Goal: Communication & Community: Answer question/provide support

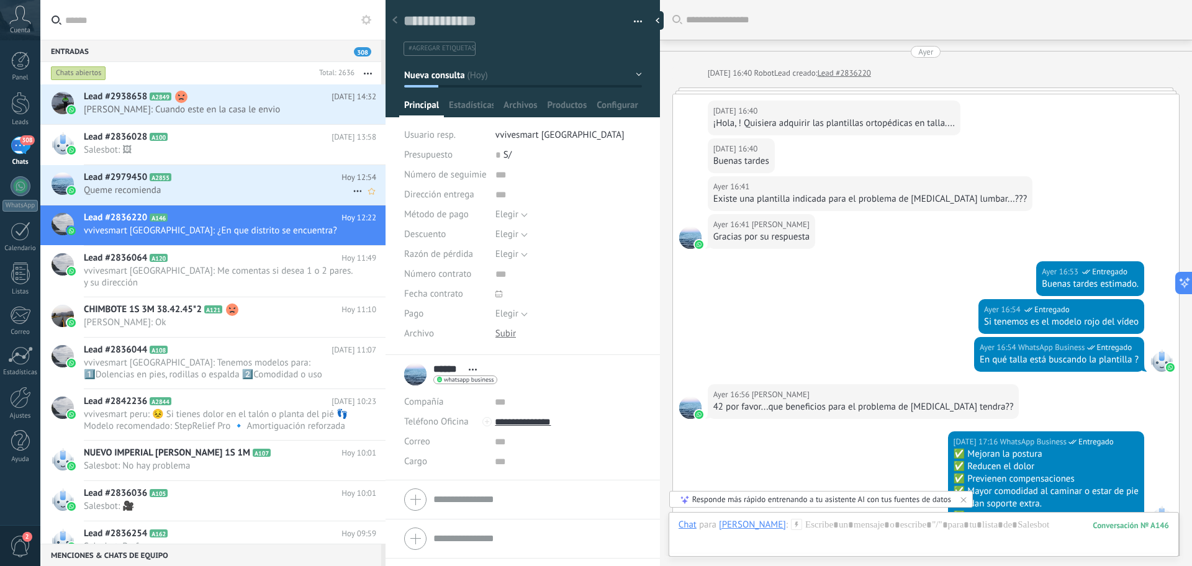
drag, startPoint x: 0, startPoint y: 0, endPoint x: 292, endPoint y: 176, distance: 340.5
click at [292, 176] on h2 "Lead #2979450 A2855" at bounding box center [213, 177] width 258 height 12
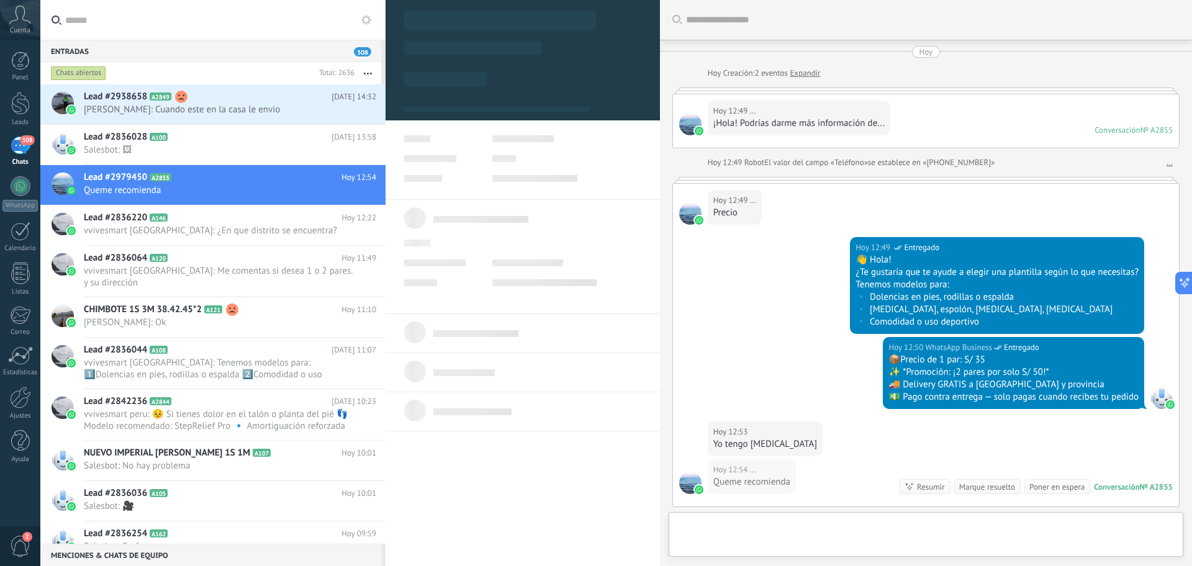
type textarea "**********"
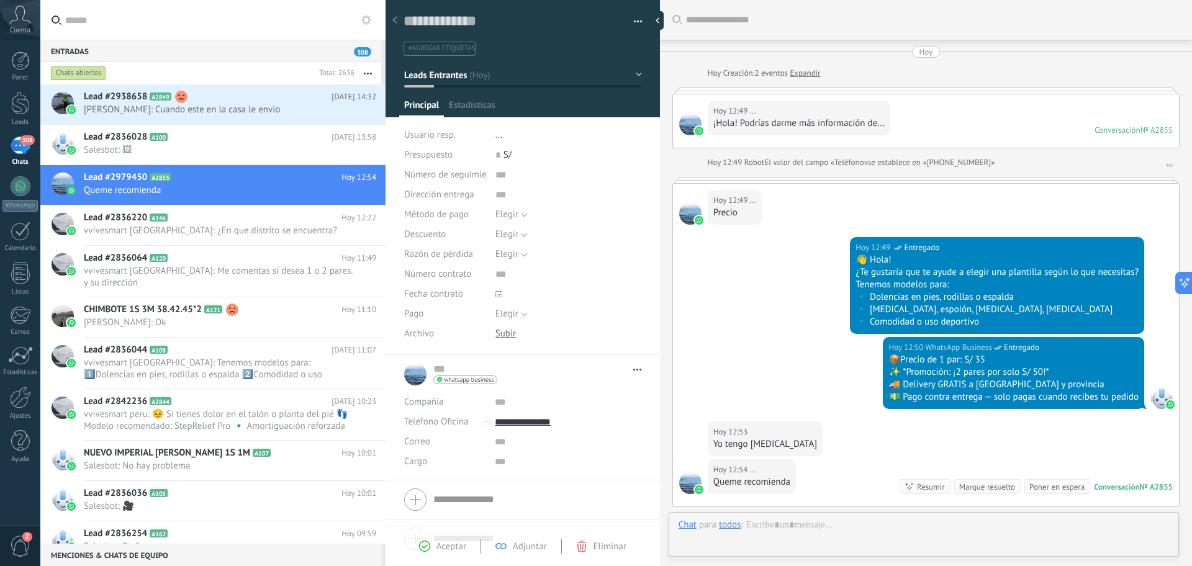
scroll to position [19, 0]
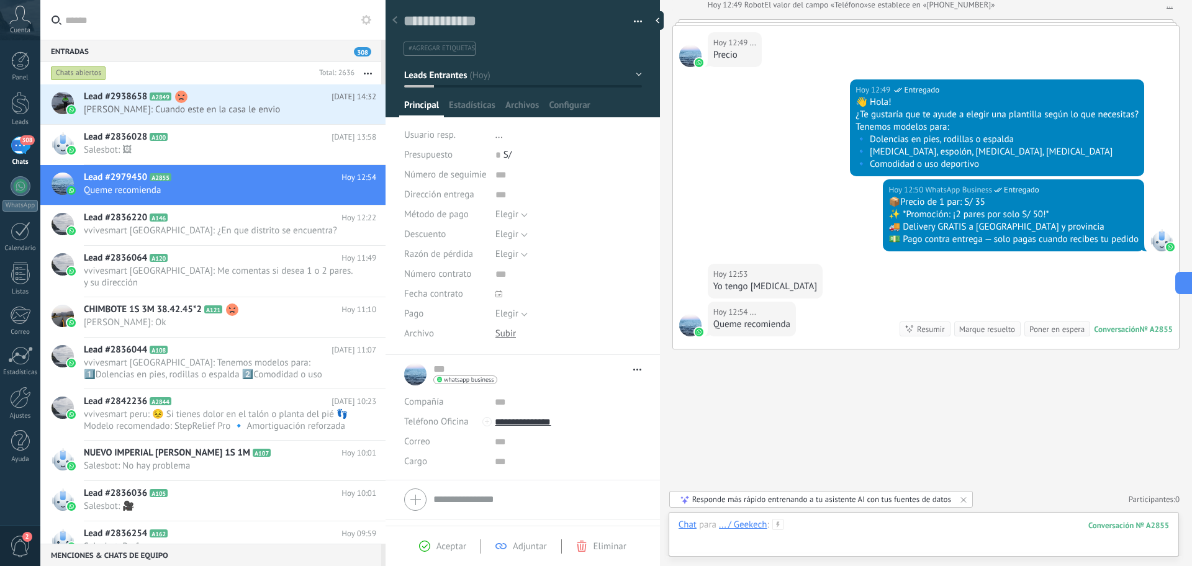
click at [849, 527] on div at bounding box center [923, 537] width 490 height 37
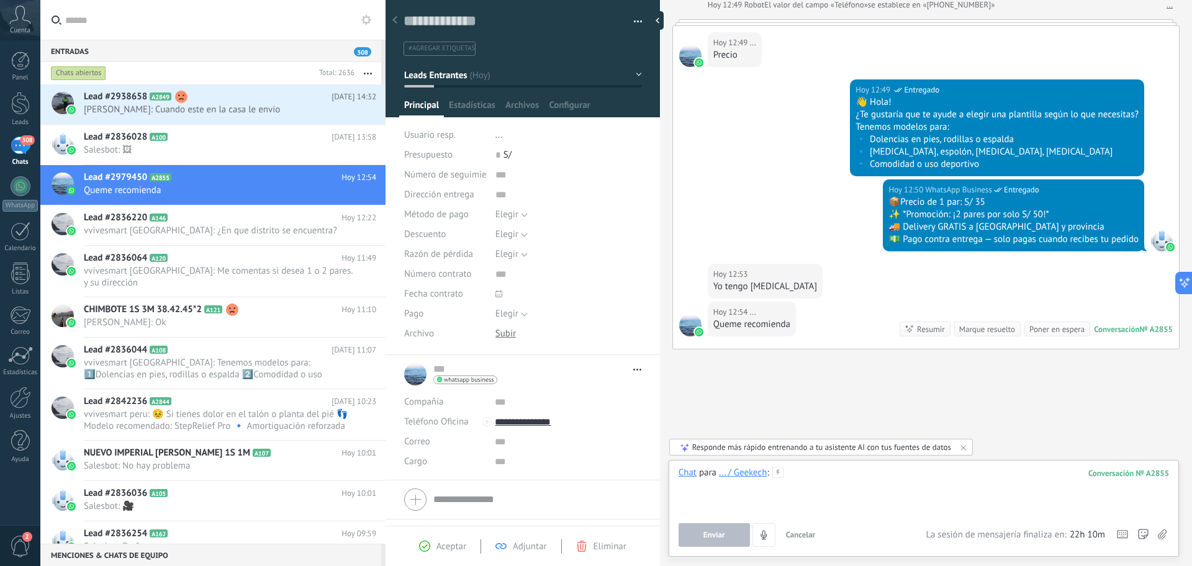
paste div
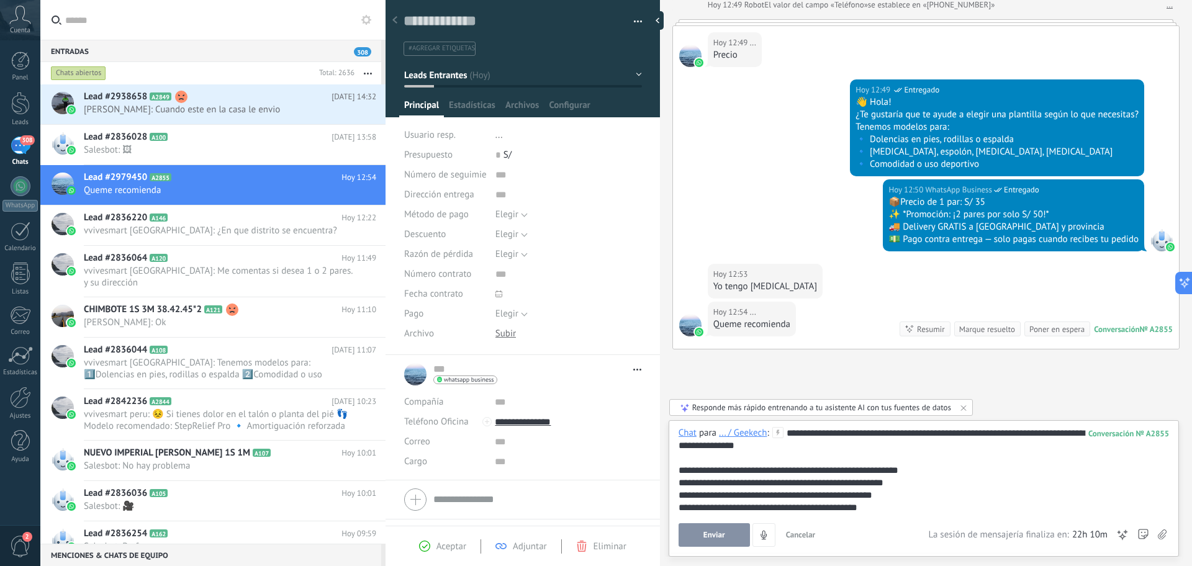
click at [716, 534] on span "Enviar" at bounding box center [714, 535] width 22 height 9
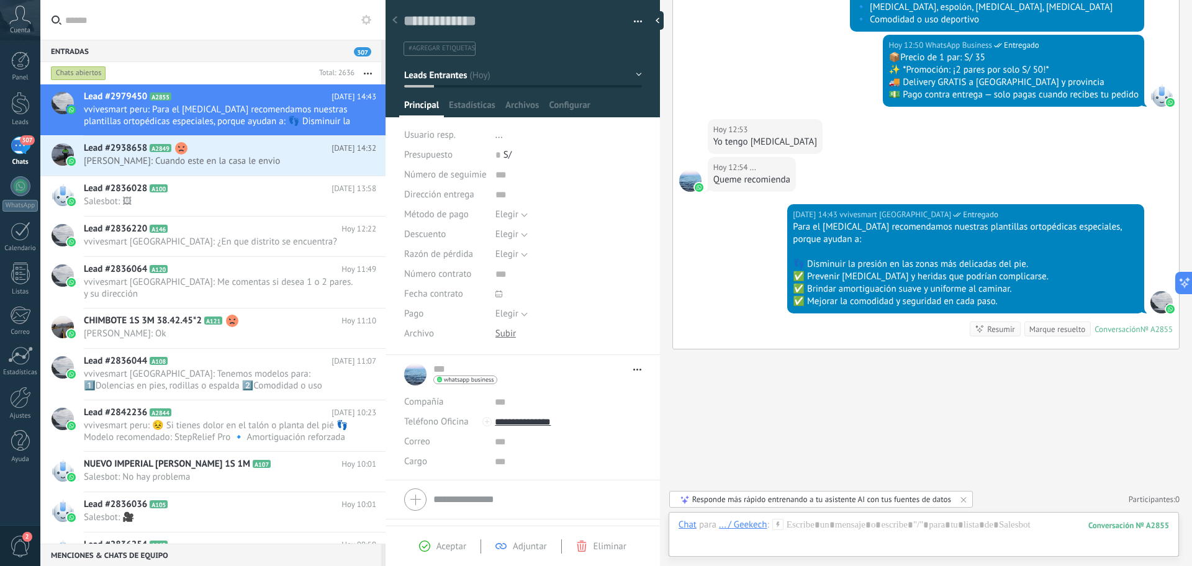
drag, startPoint x: 25, startPoint y: 392, endPoint x: 133, endPoint y: 7, distance: 399.5
click at [25, 392] on div at bounding box center [20, 398] width 21 height 22
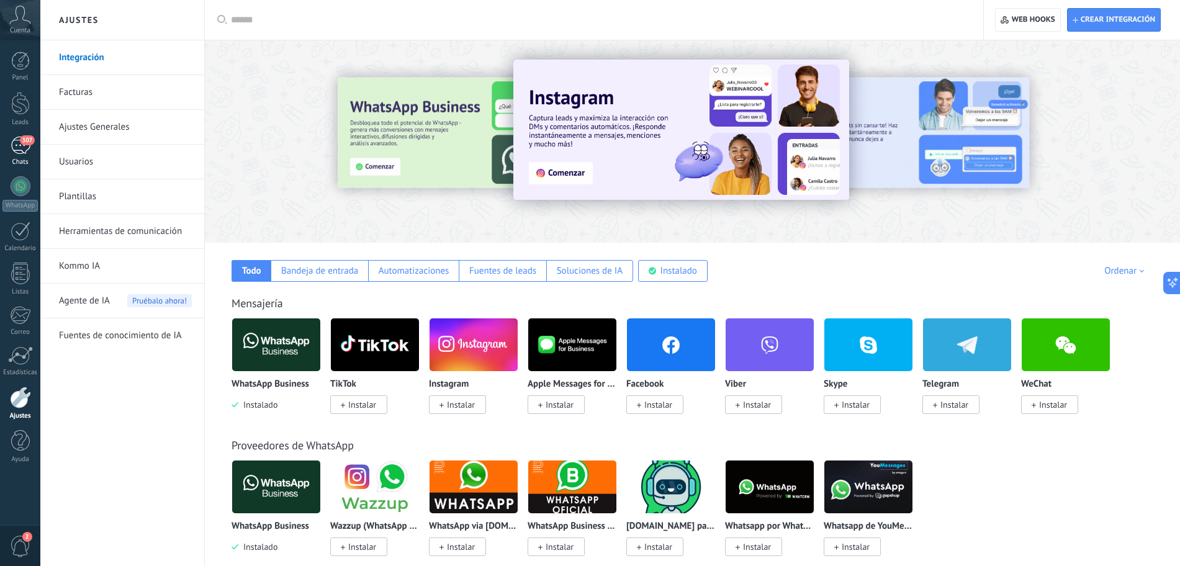
click at [18, 140] on div "307" at bounding box center [21, 146] width 20 height 18
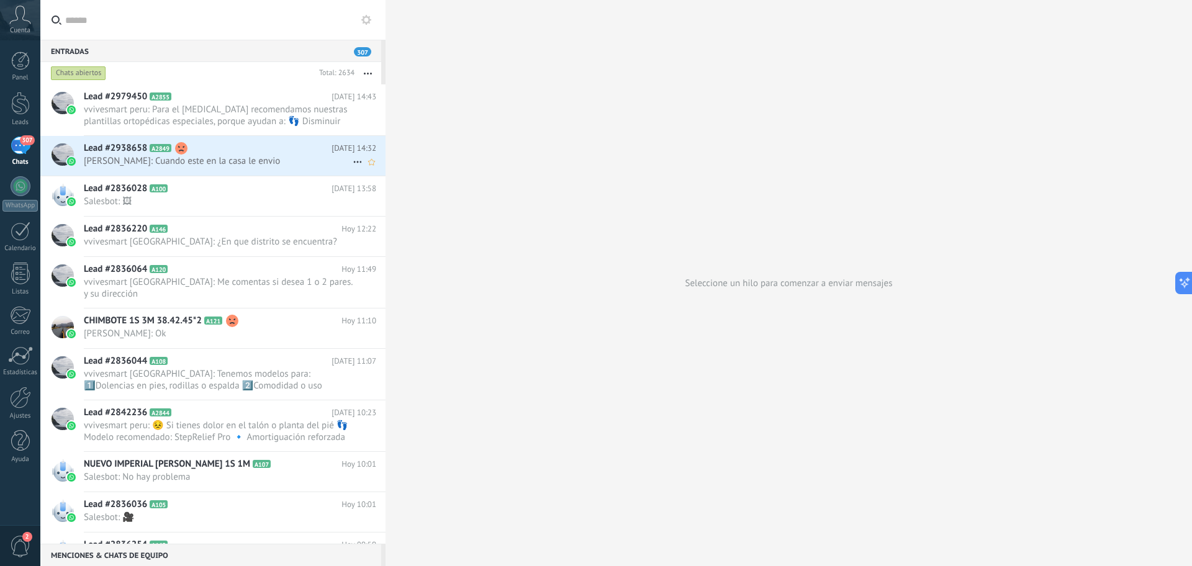
click at [227, 167] on div "Lead #2938658 A2849 [DATE] 14:32 [PERSON_NAME]: Cuando este en la casa le envio" at bounding box center [235, 155] width 302 height 39
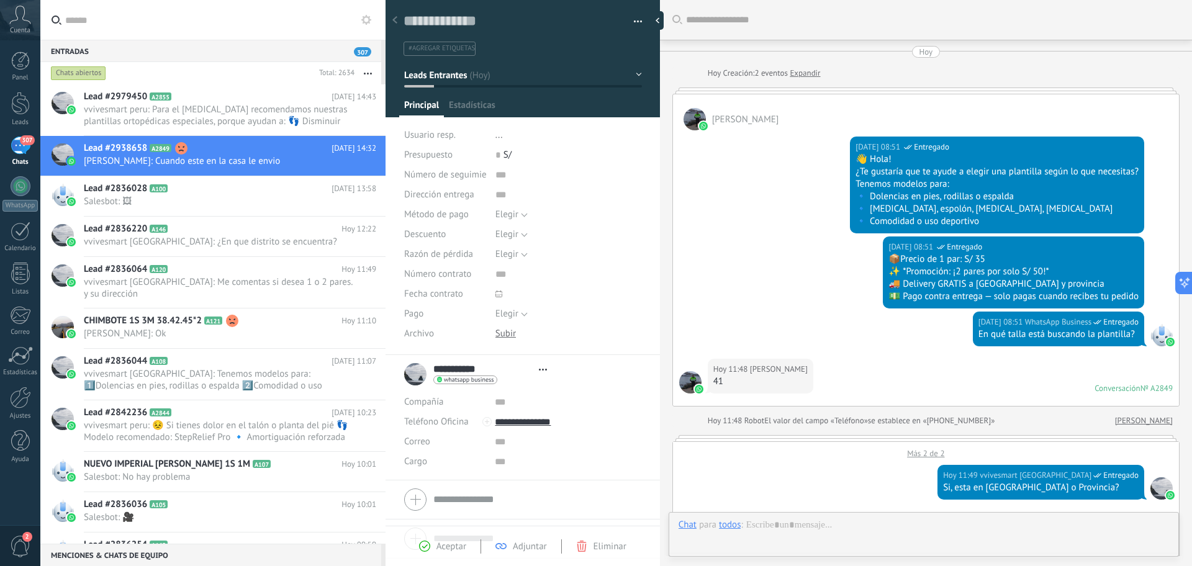
type textarea "**********"
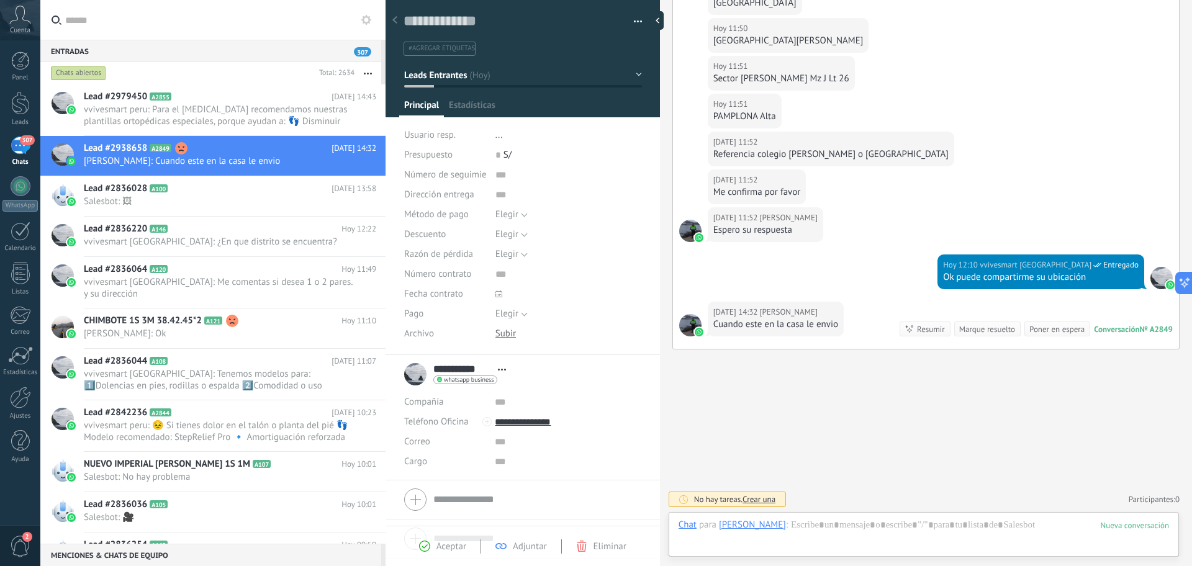
scroll to position [19, 0]
